Goal: Task Accomplishment & Management: Manage account settings

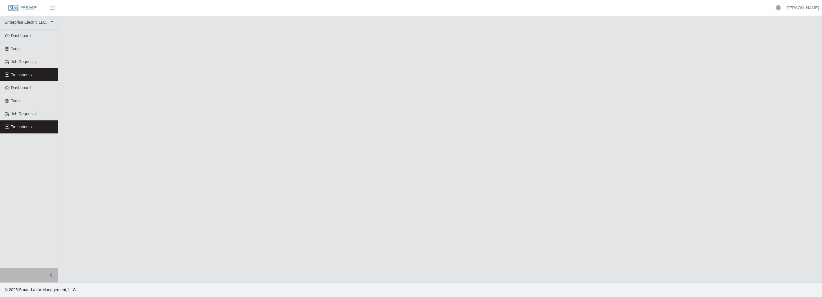
select select
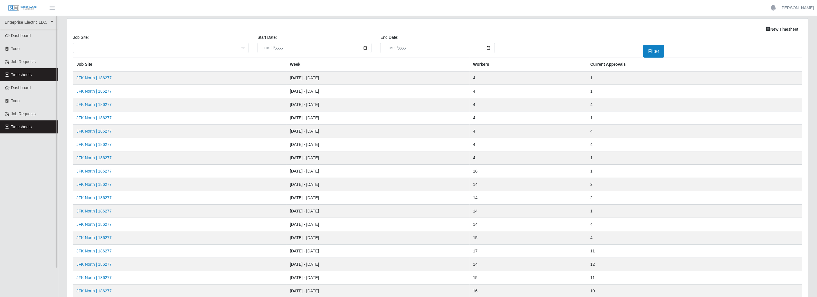
click at [51, 76] on link "Timesheets" at bounding box center [29, 74] width 58 height 13
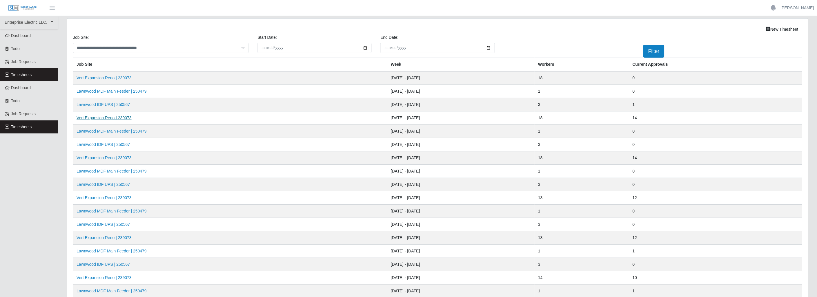
click at [115, 117] on link "Vert Expansion Reno | 239073" at bounding box center [104, 118] width 55 height 5
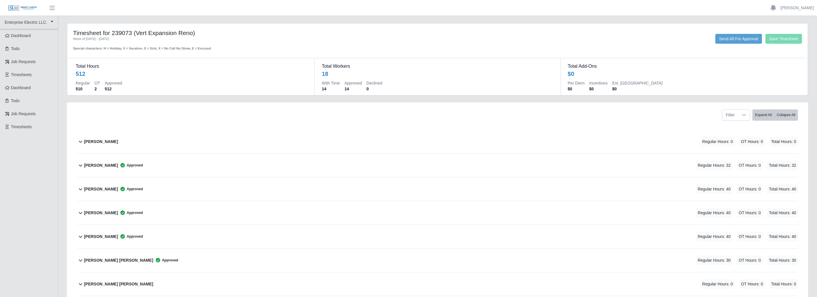
scroll to position [257, 0]
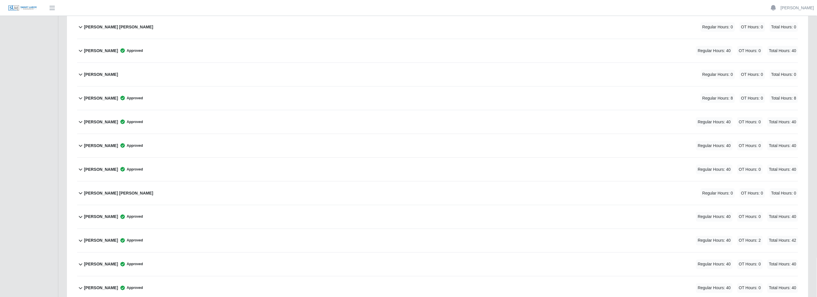
click at [82, 169] on icon at bounding box center [80, 170] width 3 height 2
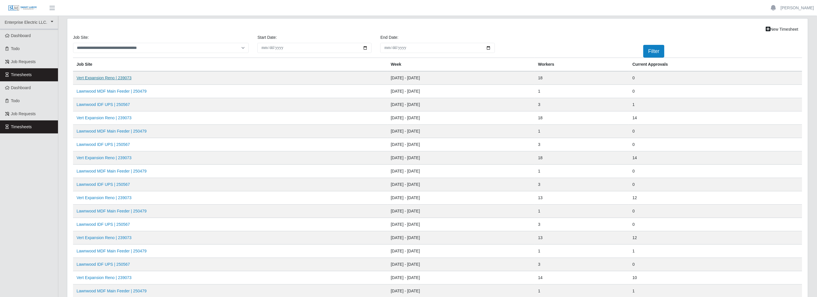
click at [119, 77] on link "Vert Expansion Reno | 239073" at bounding box center [104, 78] width 55 height 5
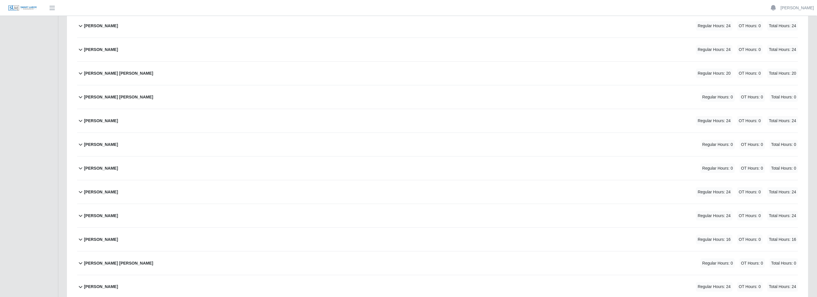
scroll to position [193, 0]
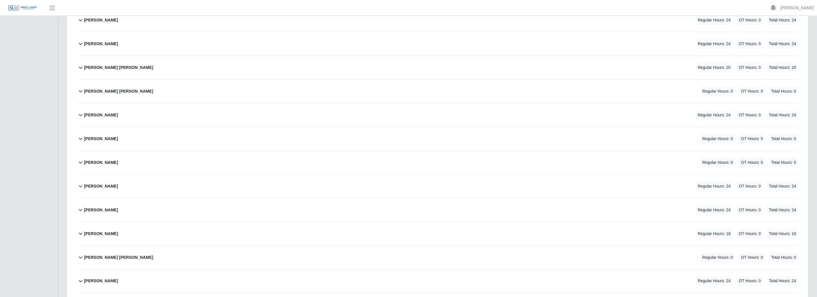
click at [80, 233] on icon at bounding box center [80, 233] width 7 height 7
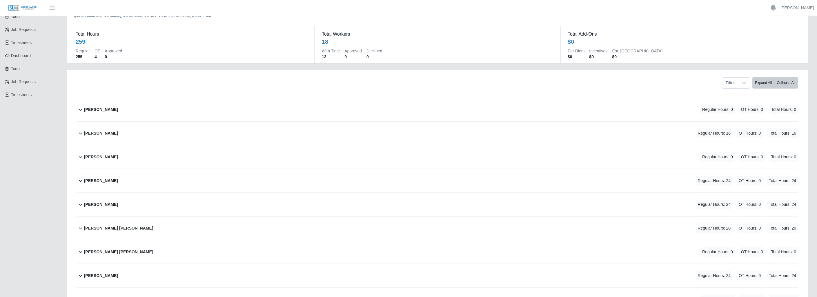
scroll to position [0, 0]
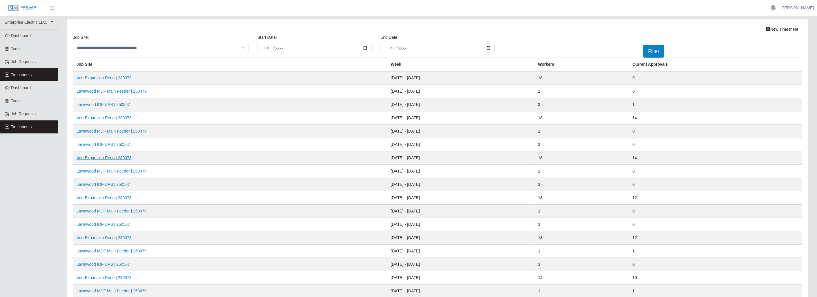
click at [123, 156] on link "Vert Expansion Reno | 239073" at bounding box center [104, 158] width 55 height 5
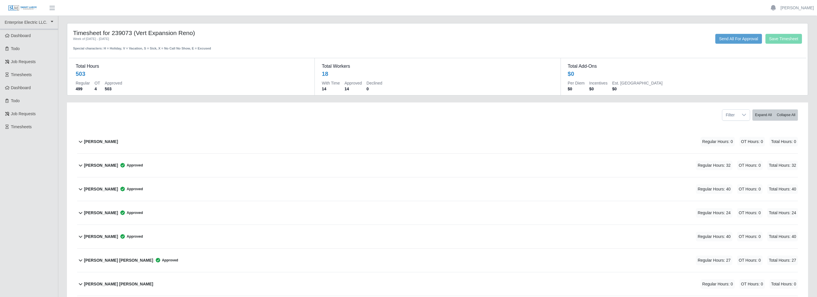
scroll to position [193, 0]
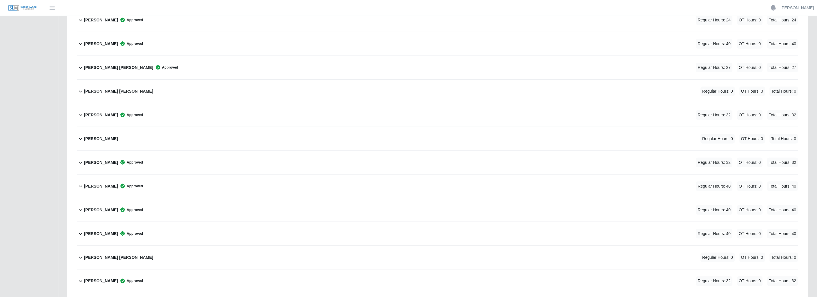
click at [81, 234] on icon at bounding box center [80, 233] width 7 height 7
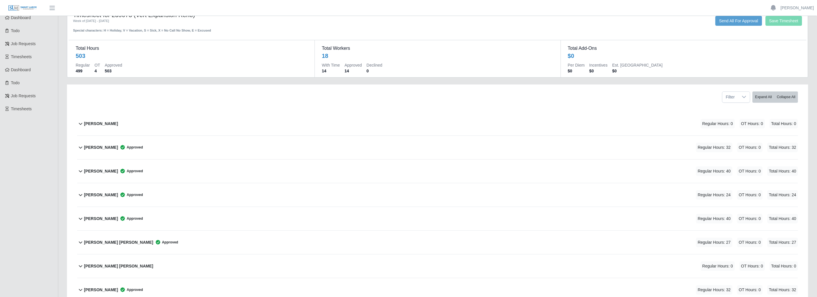
scroll to position [0, 0]
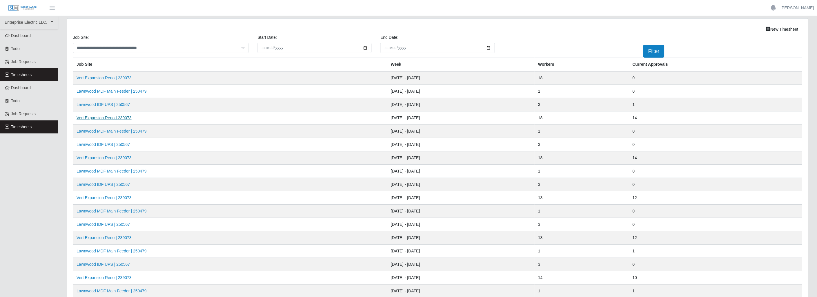
click at [122, 118] on link "Vert Expansion Reno | 239073" at bounding box center [104, 118] width 55 height 5
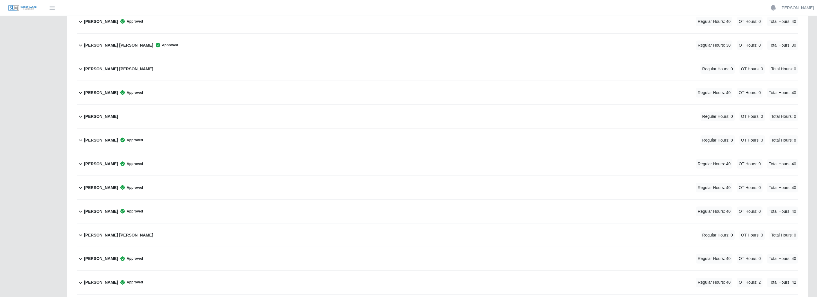
scroll to position [225, 0]
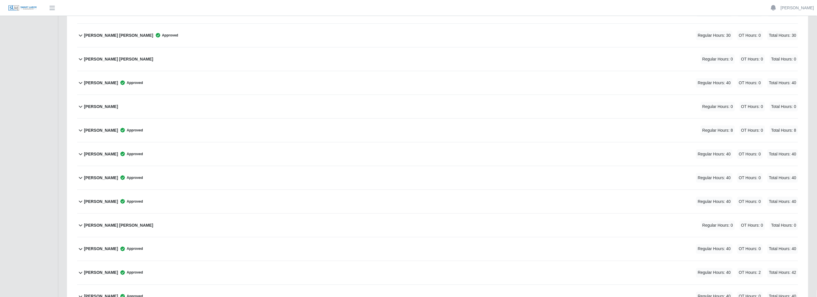
click at [84, 199] on b "[PERSON_NAME]" at bounding box center [101, 202] width 34 height 6
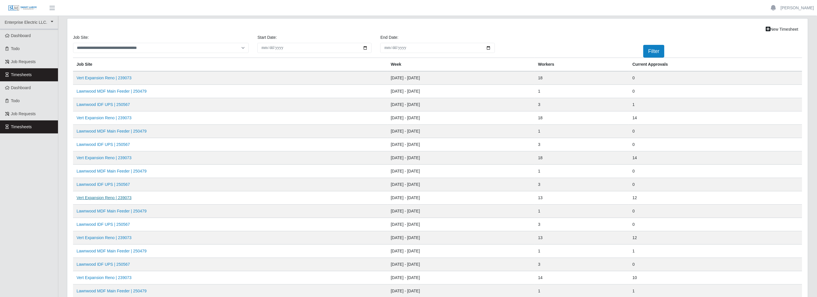
click at [104, 196] on link "Vert Expansion Reno | 239073" at bounding box center [104, 198] width 55 height 5
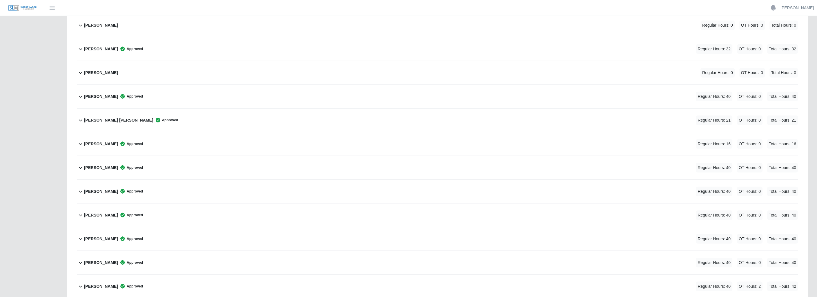
scroll to position [112, 0]
